Goal: Navigation & Orientation: Find specific page/section

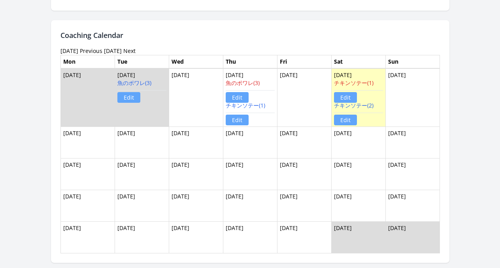
scroll to position [607, 0]
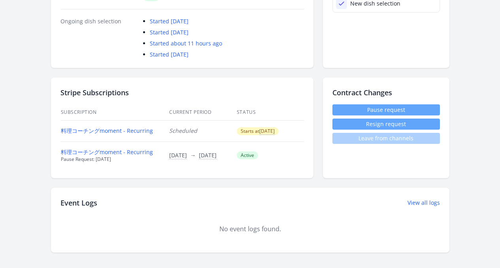
scroll to position [311, 0]
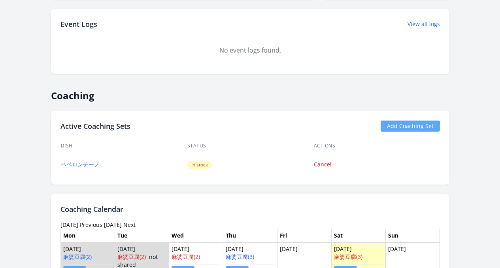
scroll to position [397, 0]
